Goal: Task Accomplishment & Management: Use online tool/utility

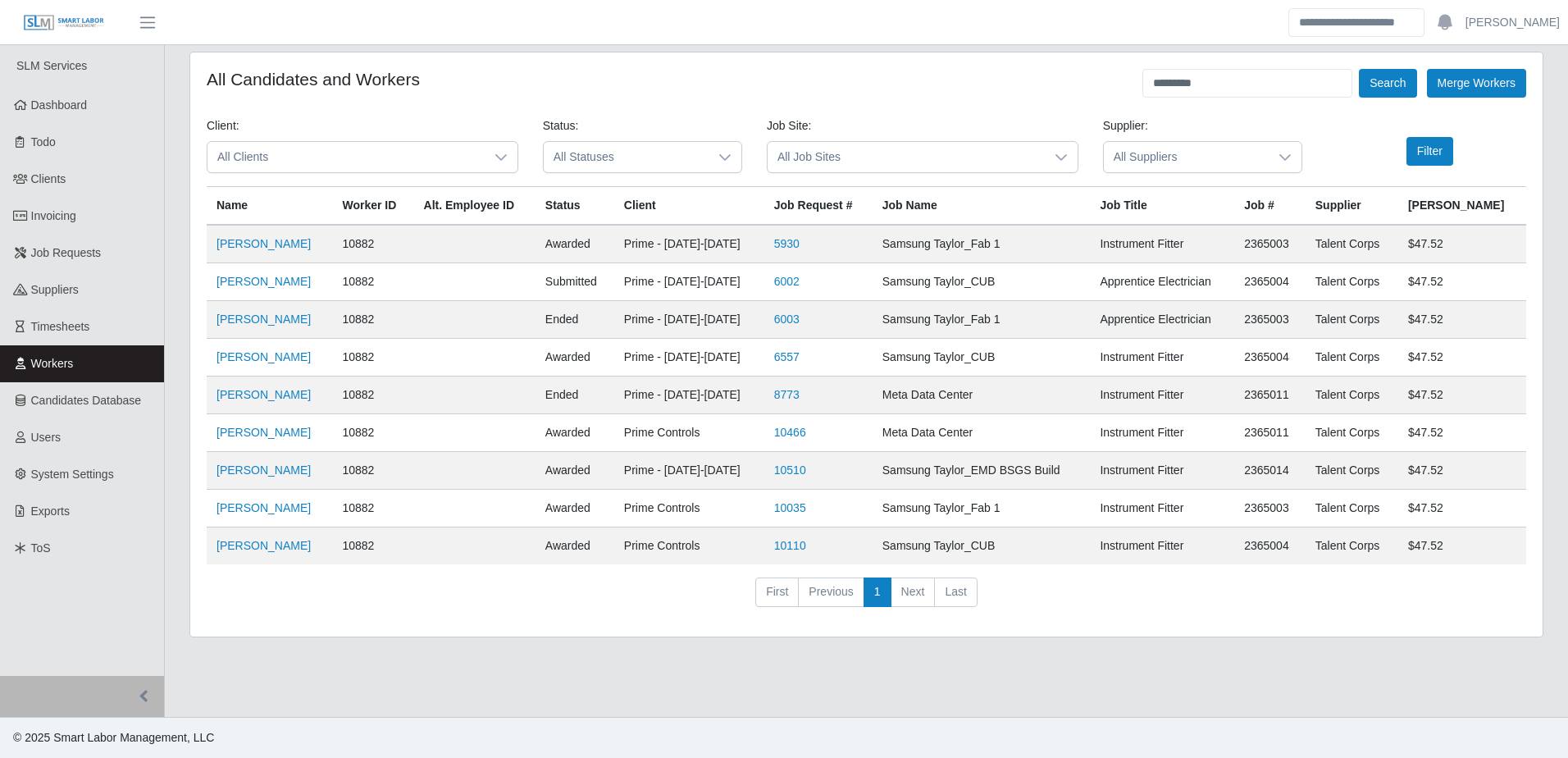
click at [499, 159] on icon at bounding box center [501, 158] width 12 height 7
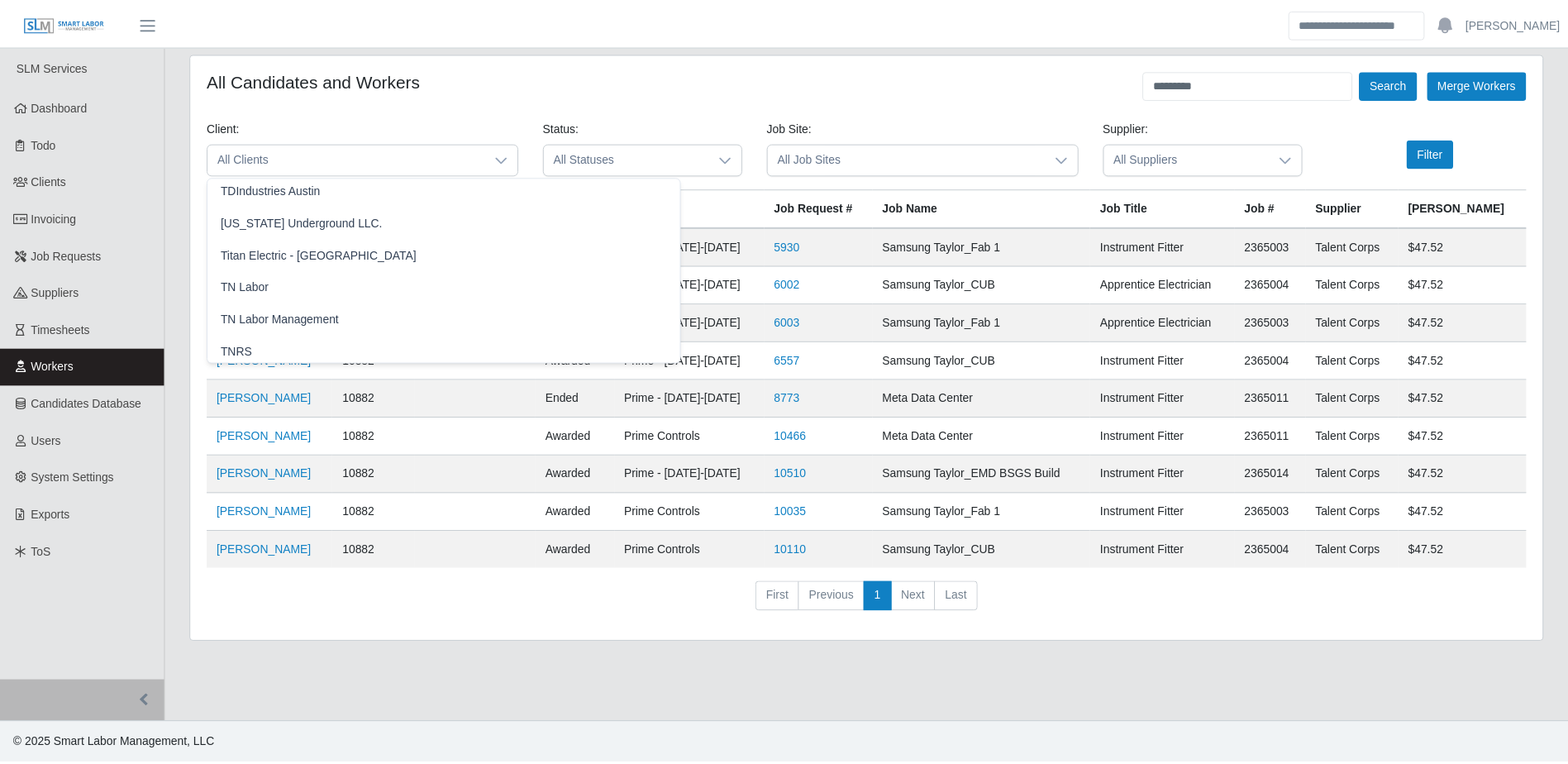
scroll to position [1901, 0]
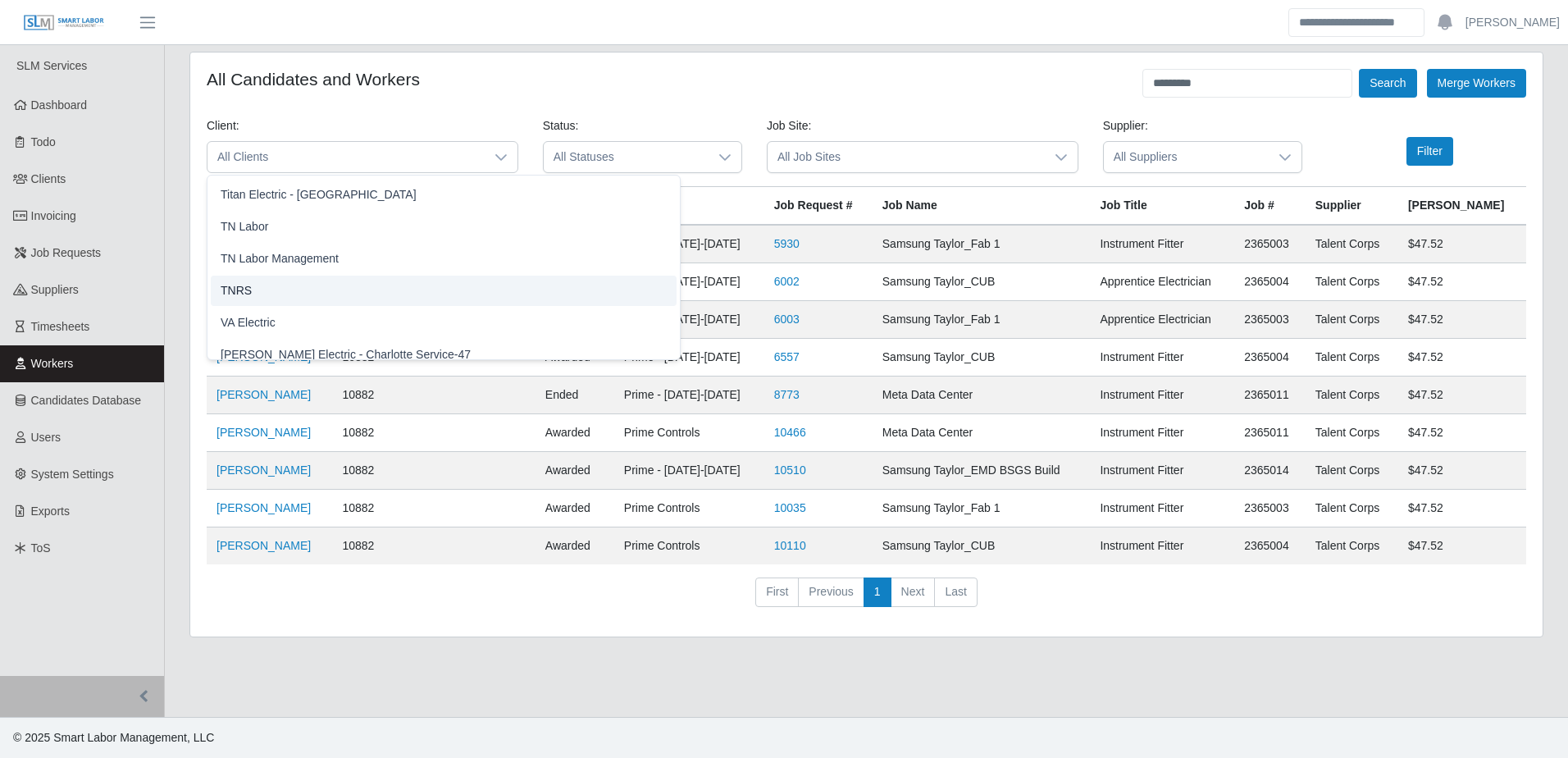
click at [233, 289] on span "TNRS" at bounding box center [236, 290] width 31 height 18
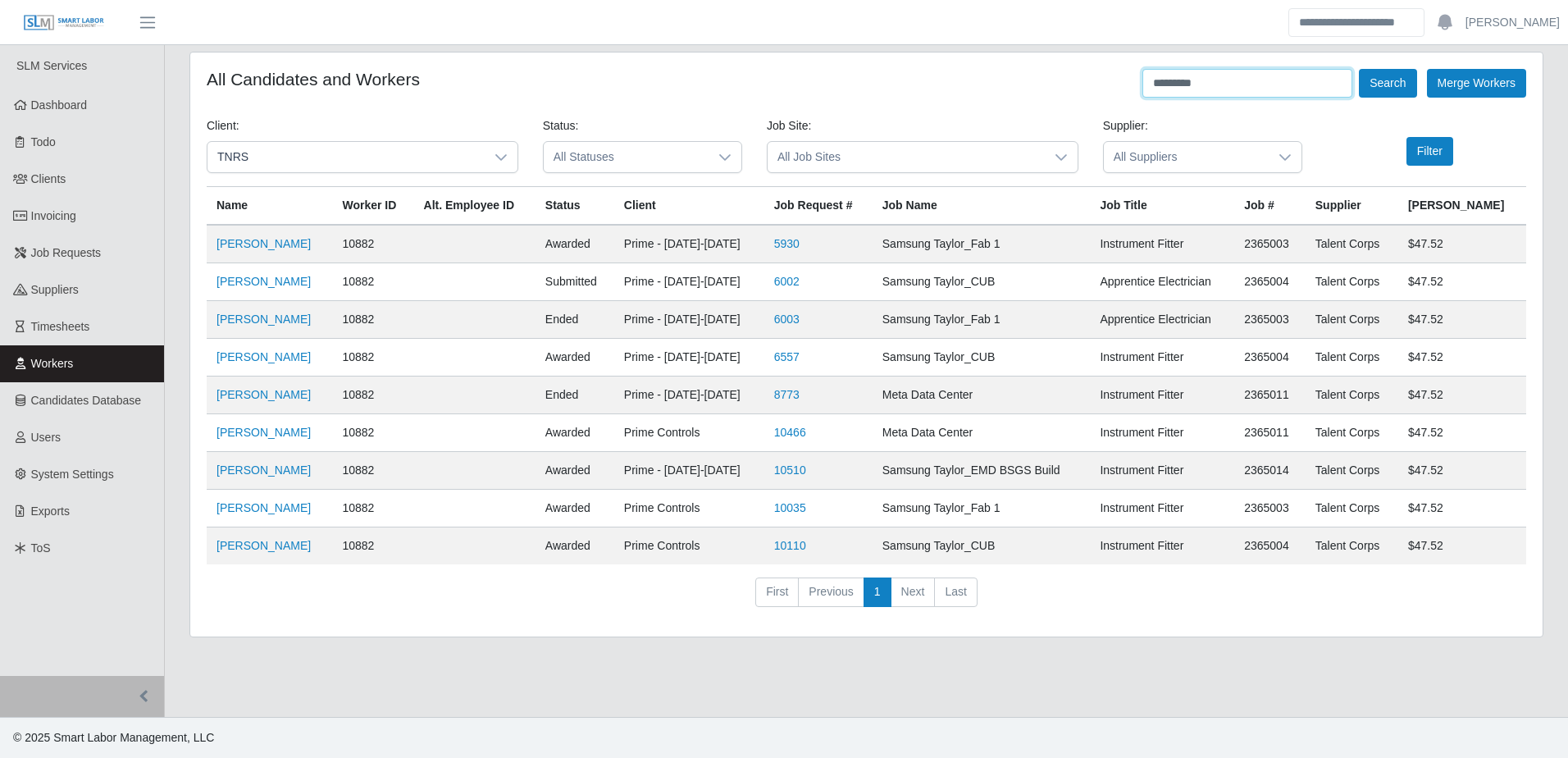
drag, startPoint x: 1262, startPoint y: 79, endPoint x: 1039, endPoint y: 91, distance: 223.3
click at [1039, 91] on div "All Candidates and Workers ********* Search Merge Workers" at bounding box center [866, 83] width 1320 height 29
click at [1445, 154] on button "Filter" at bounding box center [1429, 151] width 47 height 29
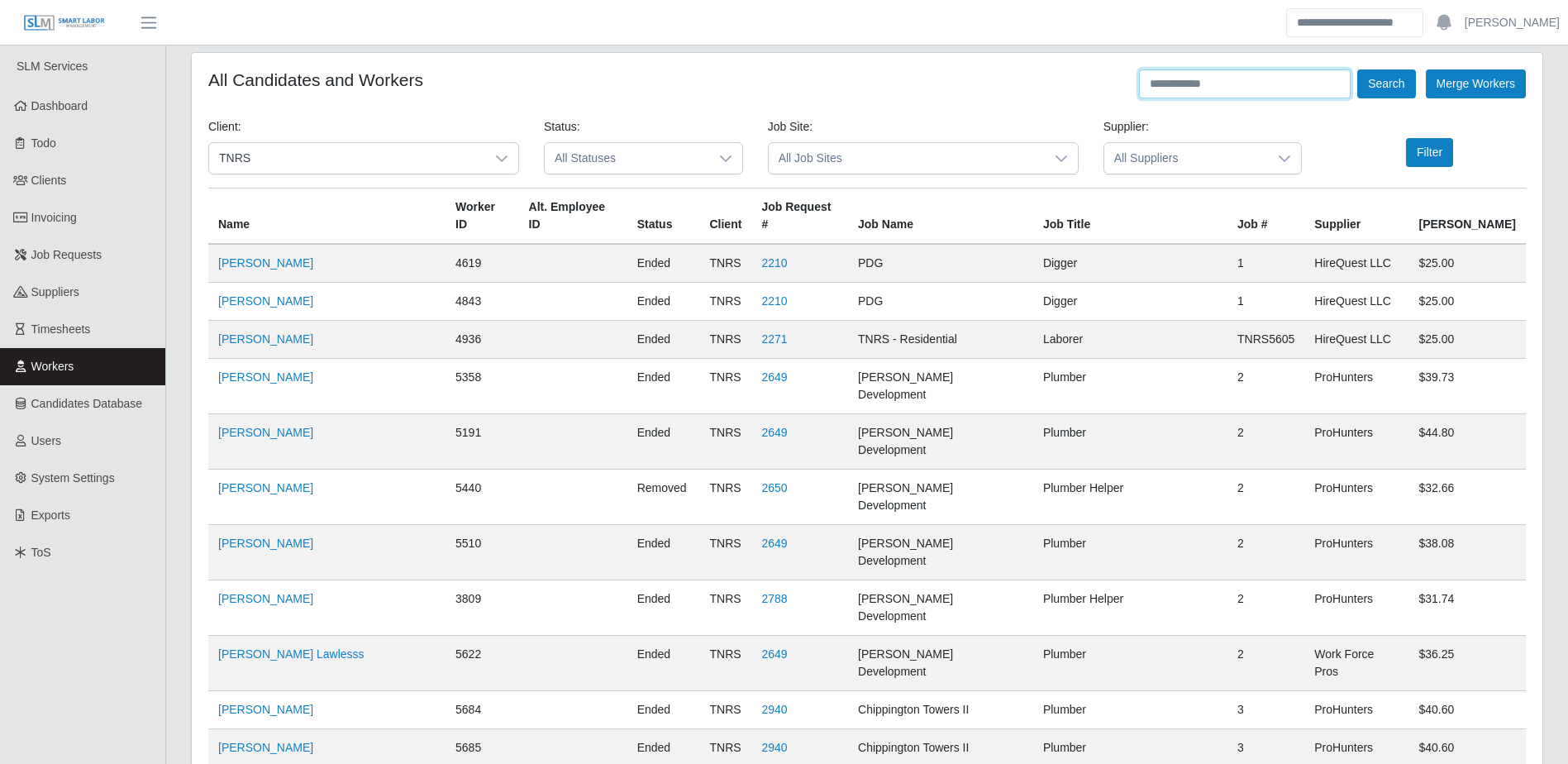
click at [1160, 87] on input "text" at bounding box center [1245, 84] width 212 height 29
click at [1357, 69] on button "Search" at bounding box center [1386, 84] width 58 height 29
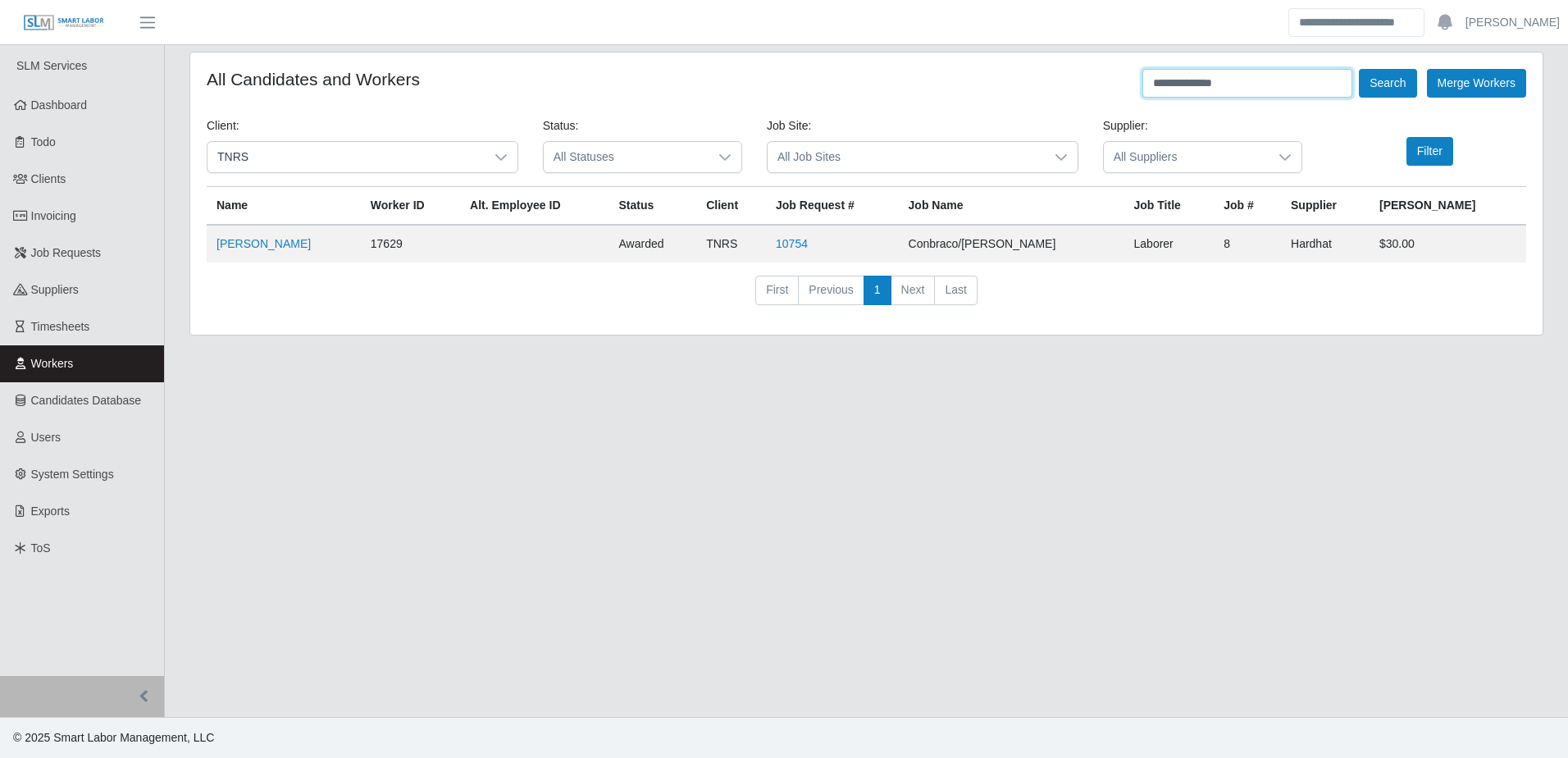
drag, startPoint x: 1245, startPoint y: 83, endPoint x: 1074, endPoint y: 71, distance: 171.4
click at [1074, 71] on div "**********" at bounding box center [866, 83] width 1320 height 29
type input "**********"
click at [1359, 69] on button "Search" at bounding box center [1388, 83] width 57 height 29
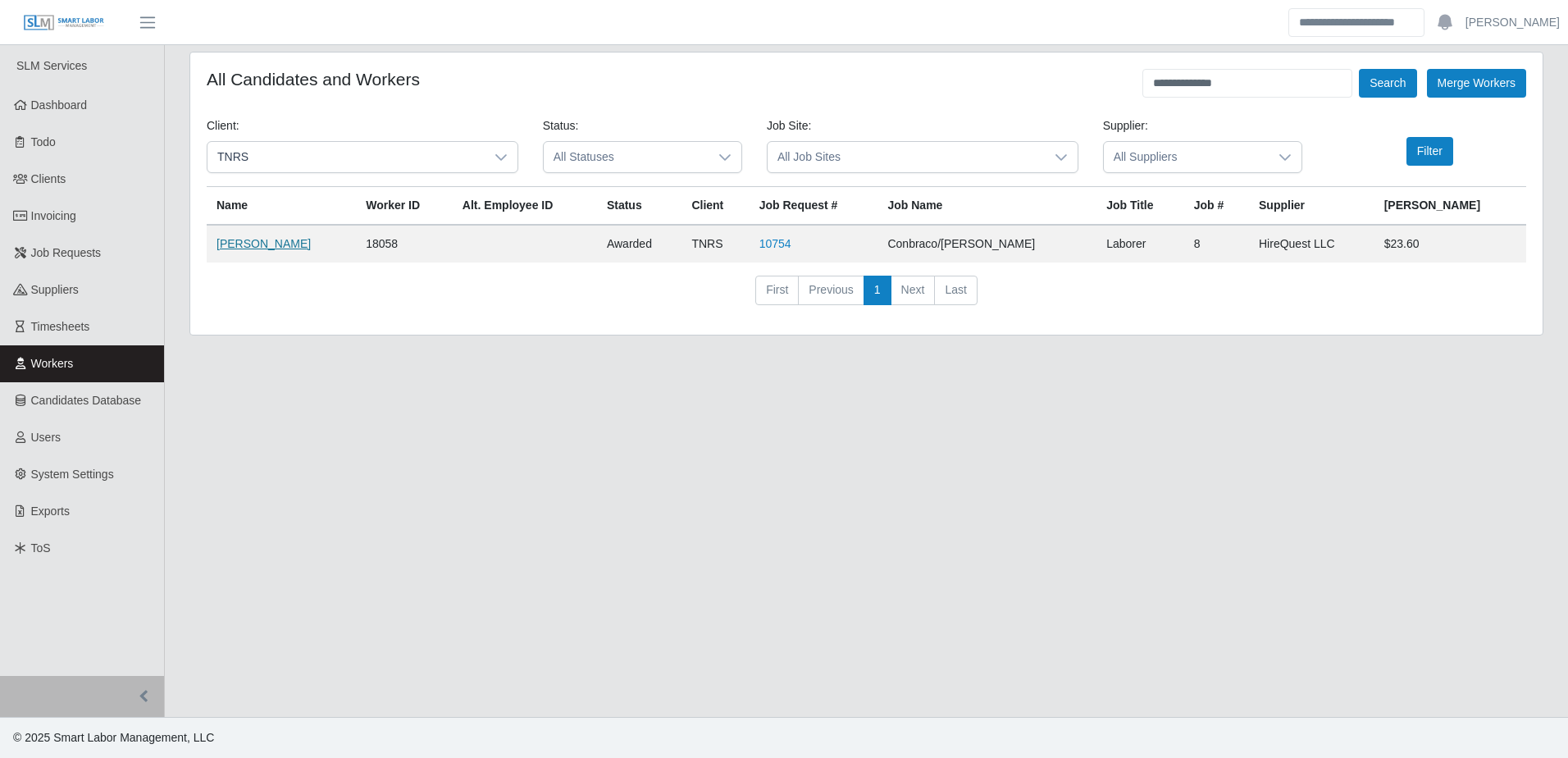
click at [267, 247] on link "Cameron Dewitt" at bounding box center [264, 243] width 94 height 13
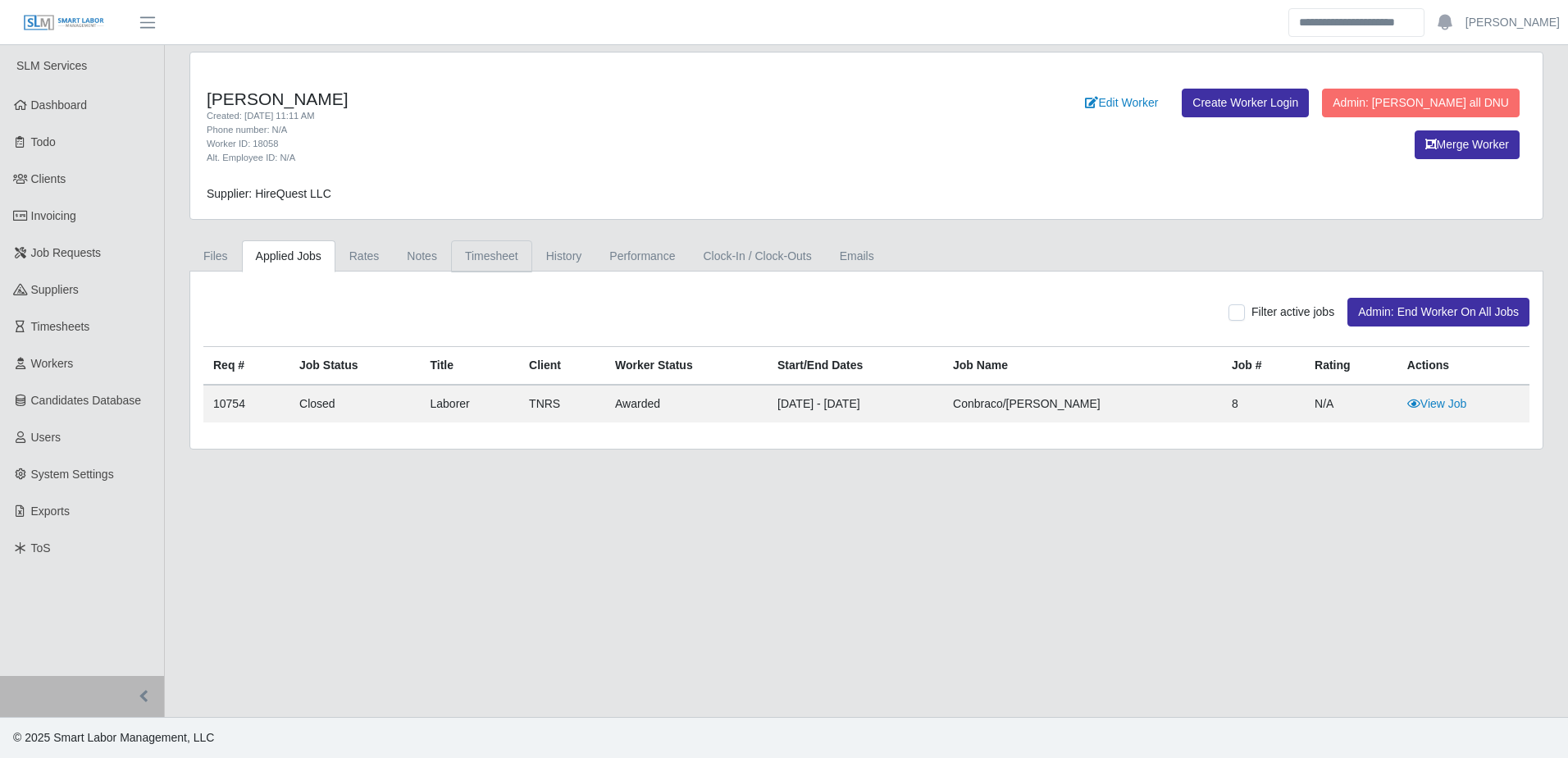
click at [487, 259] on link "Timesheet" at bounding box center [491, 256] width 81 height 32
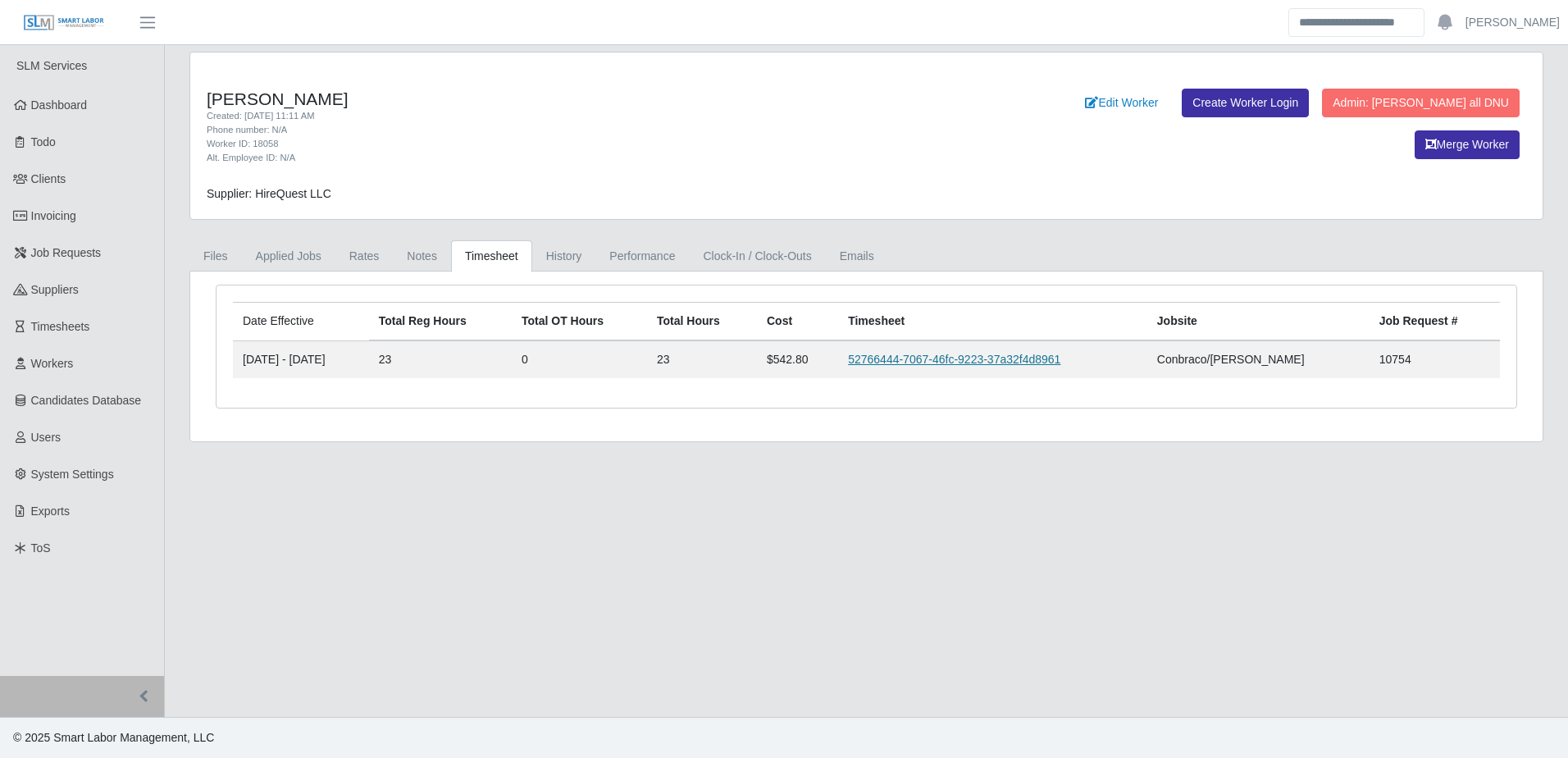
click at [991, 354] on link "52766444-7067-46fc-9223-37a32f4d8961" at bounding box center [954, 359] width 212 height 13
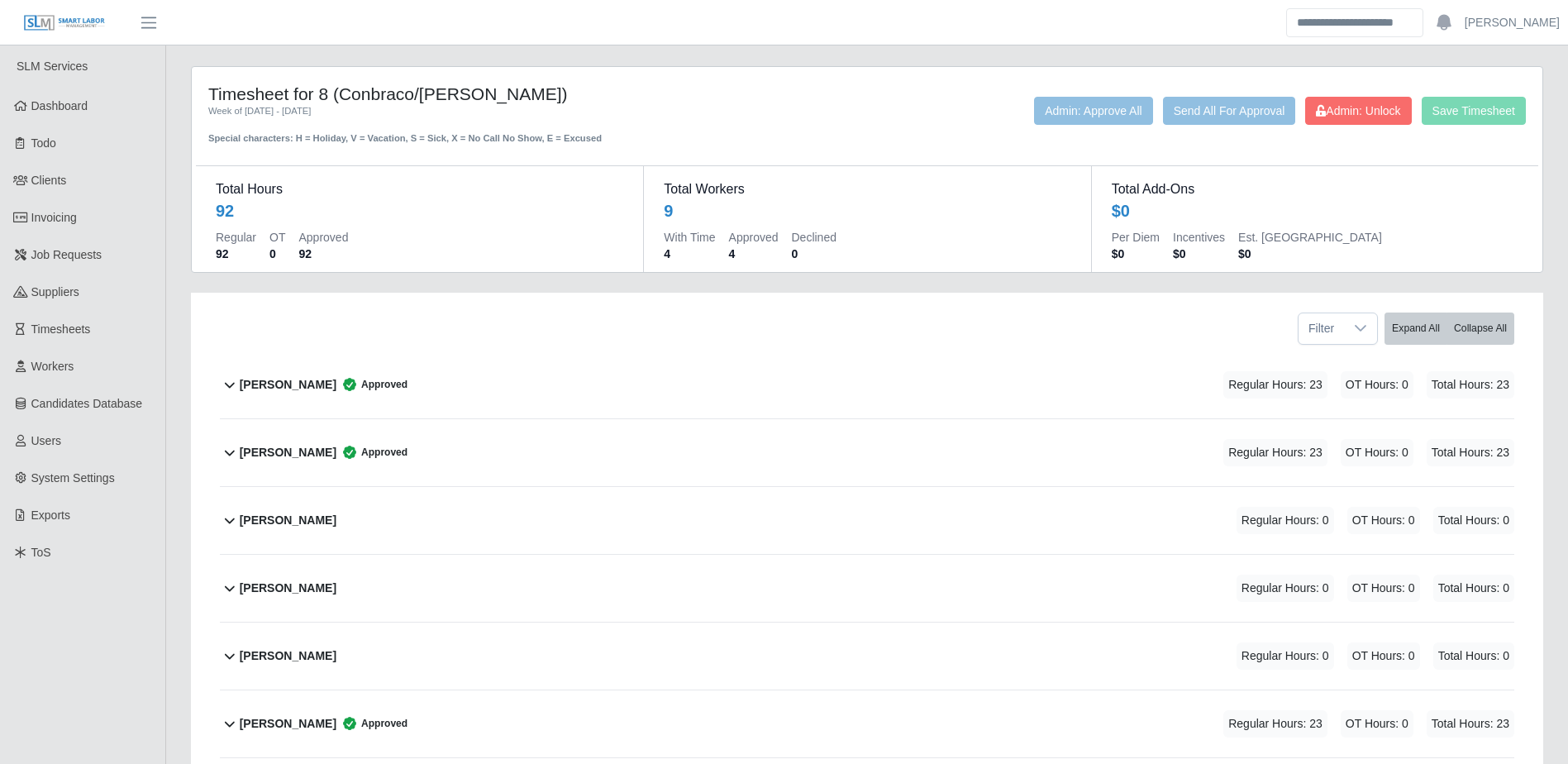
click at [289, 388] on b "[PERSON_NAME]" at bounding box center [288, 384] width 96 height 18
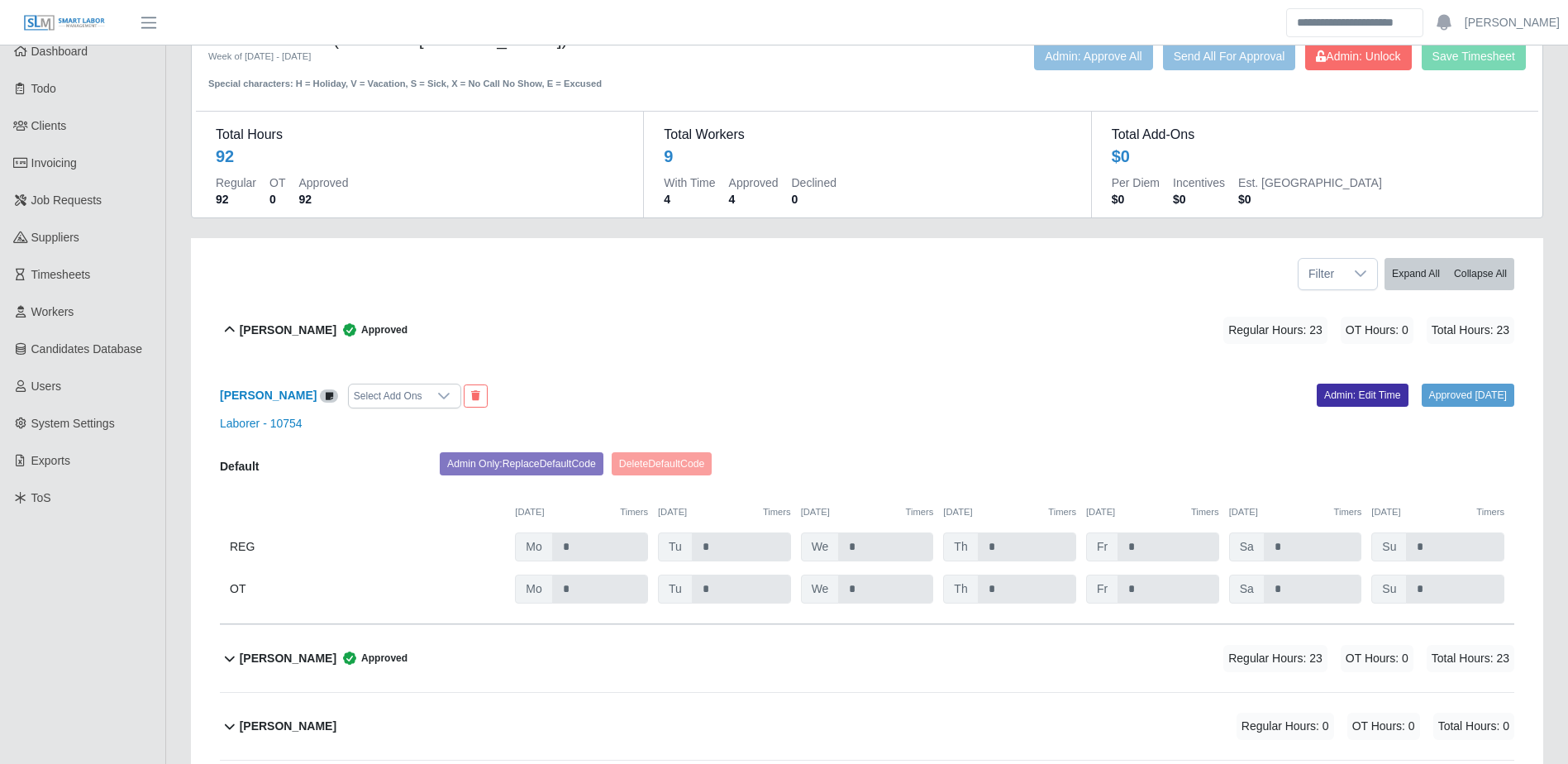
scroll to position [83, 0]
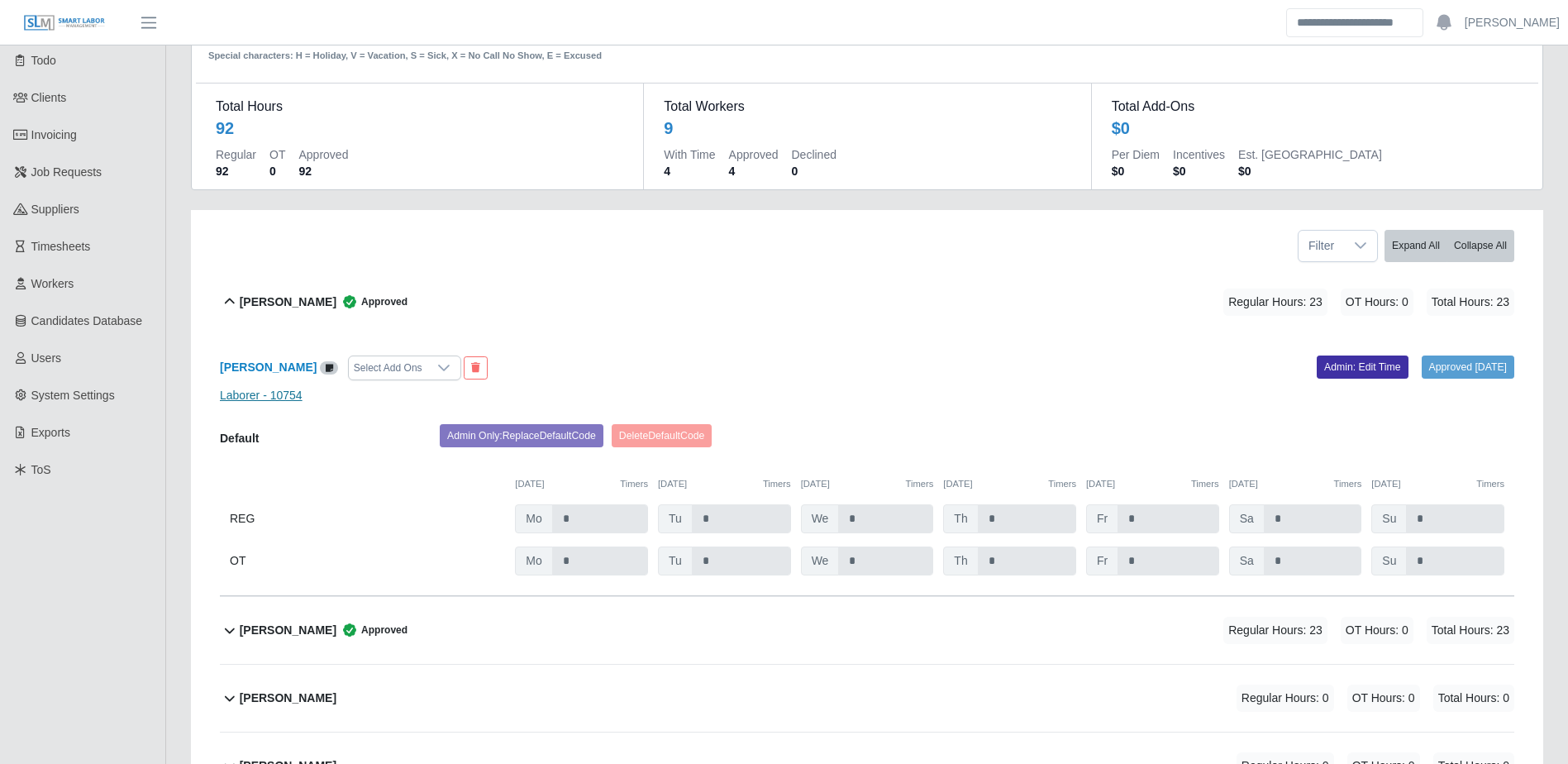
click at [289, 396] on link "Laborer - 10754" at bounding box center [261, 395] width 83 height 14
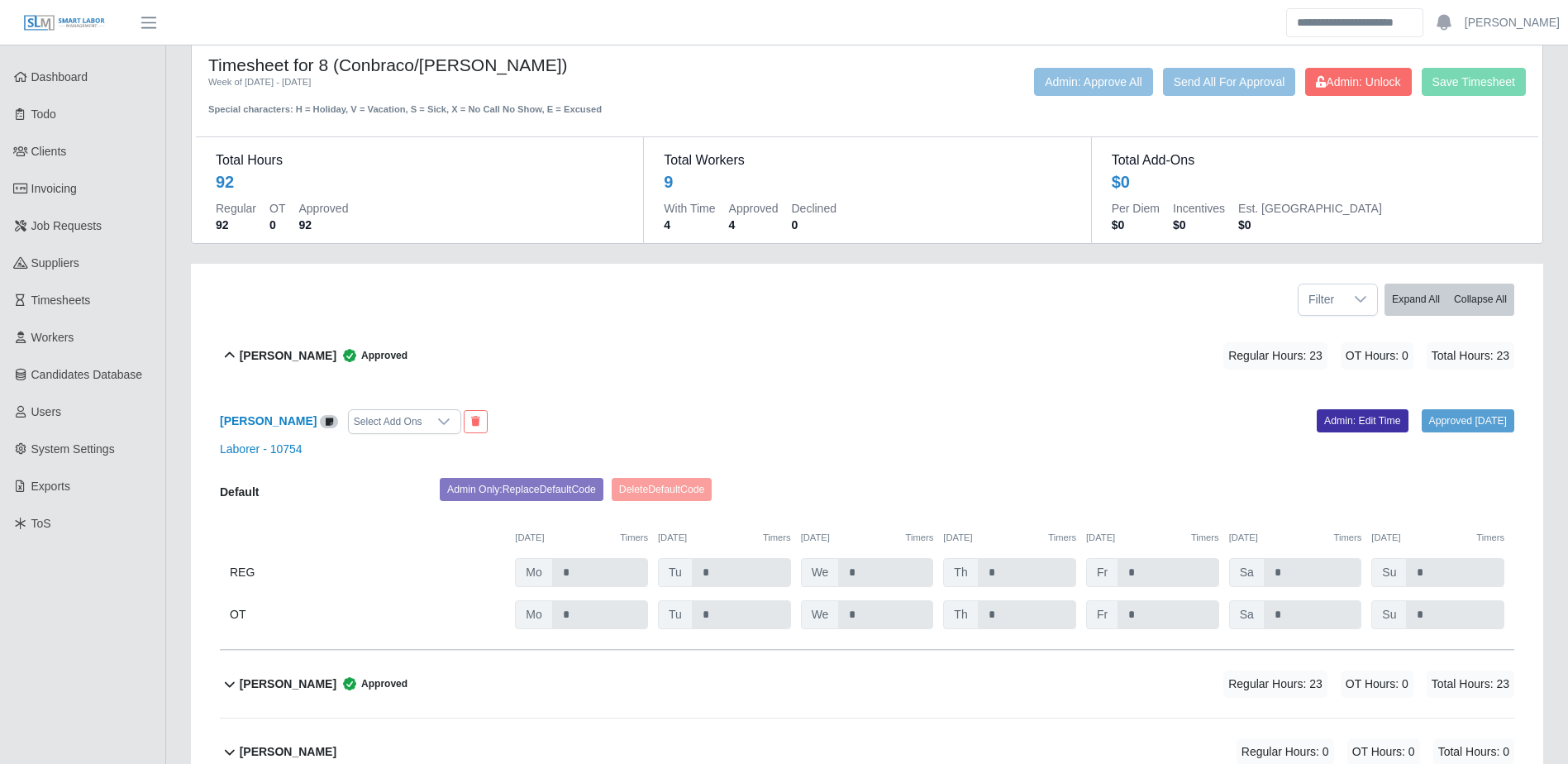
scroll to position [0, 0]
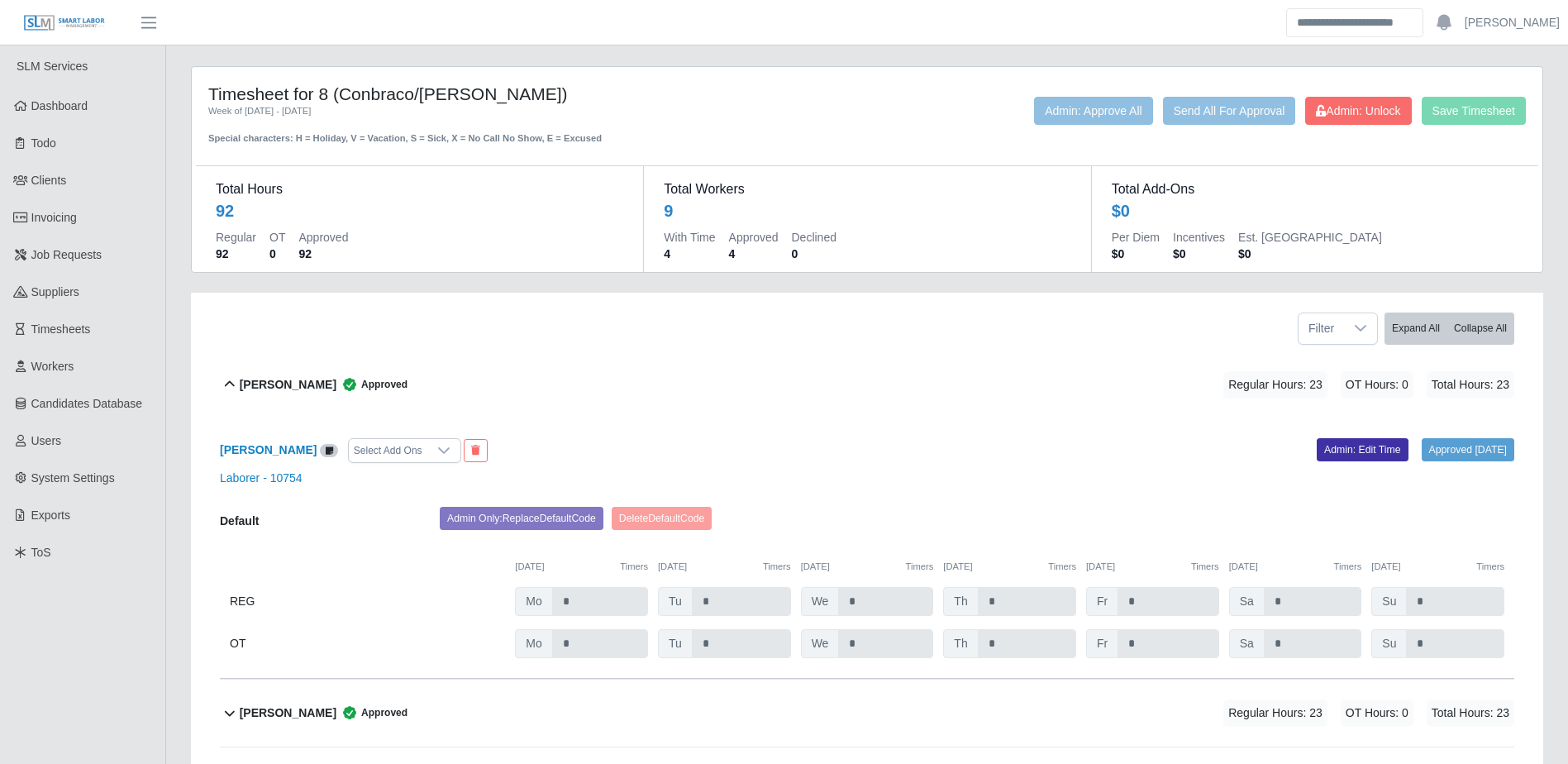
click at [80, 30] on img at bounding box center [64, 23] width 83 height 18
click at [82, 24] on img at bounding box center [64, 23] width 83 height 18
click at [71, 294] on span "Suppliers" at bounding box center [55, 292] width 48 height 14
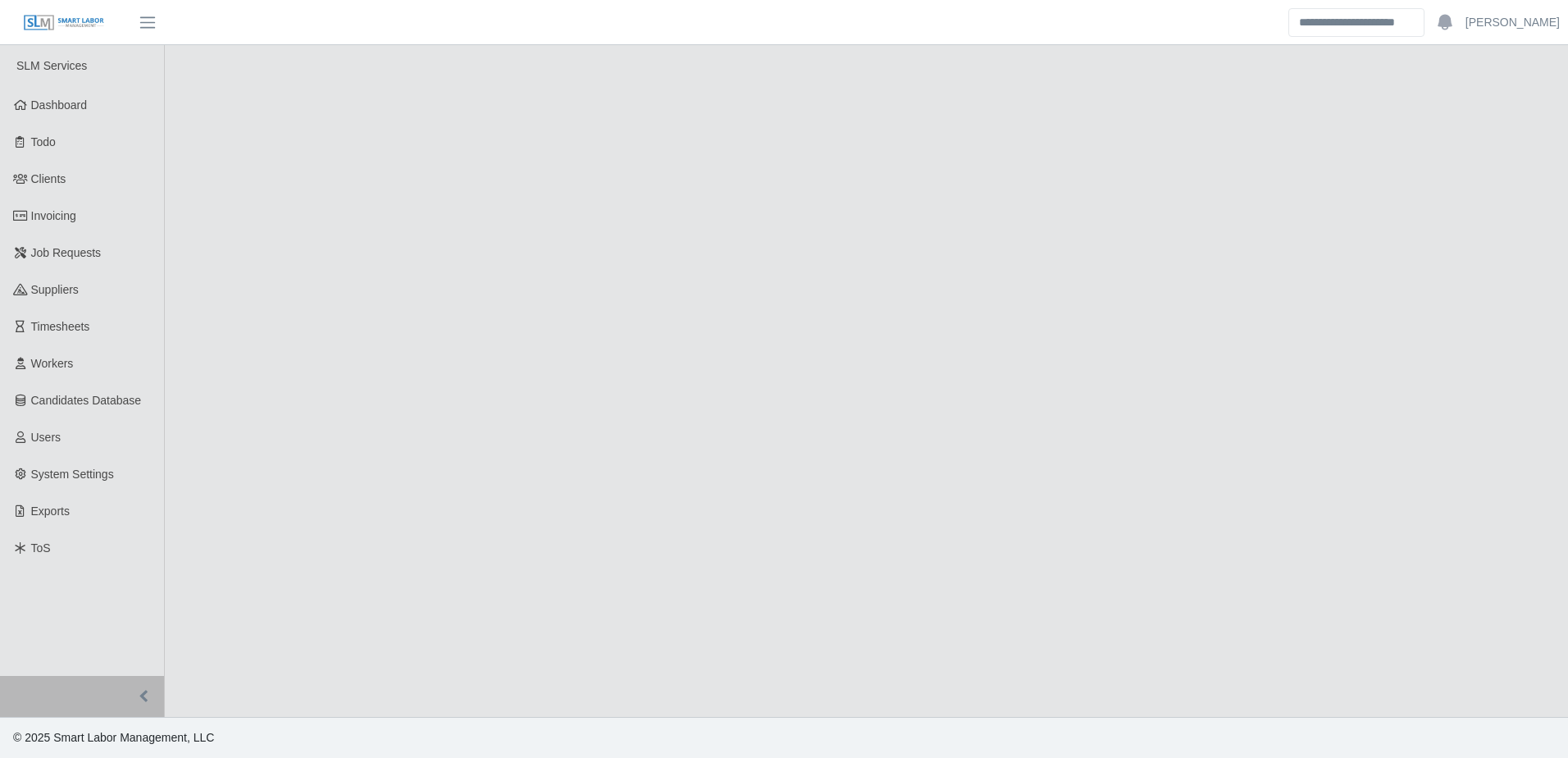
select select "******"
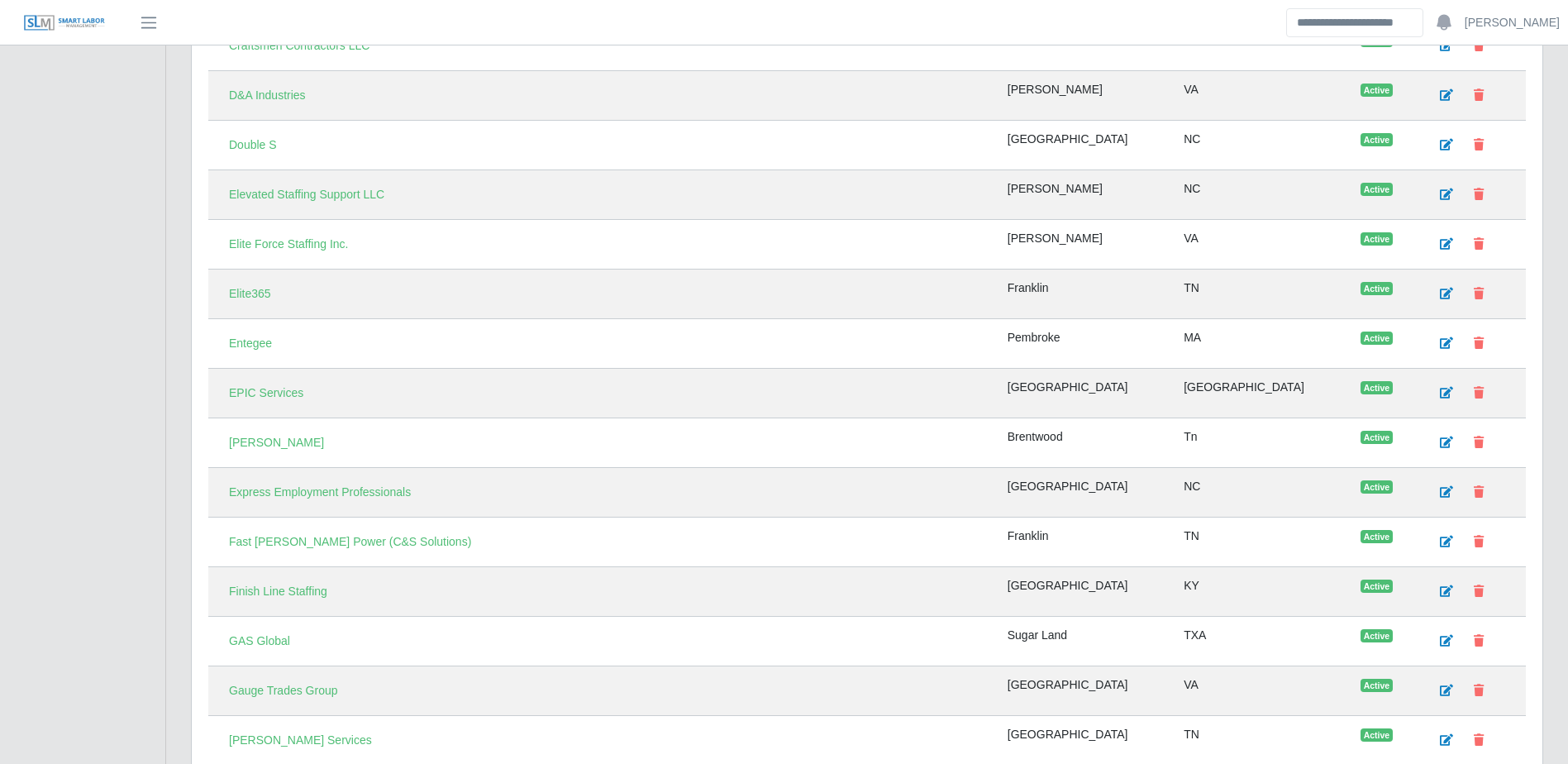
scroll to position [2066, 0]
